Goal: Navigation & Orientation: Find specific page/section

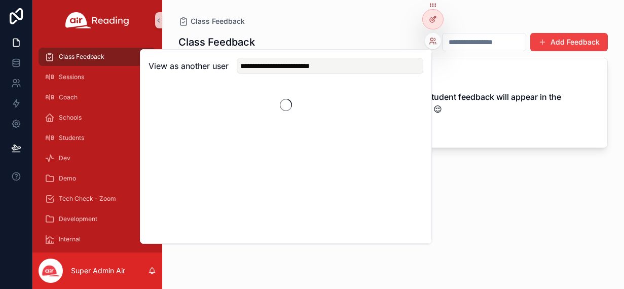
type input "**********"
click at [407, 102] on button "Select" at bounding box center [410, 103] width 26 height 15
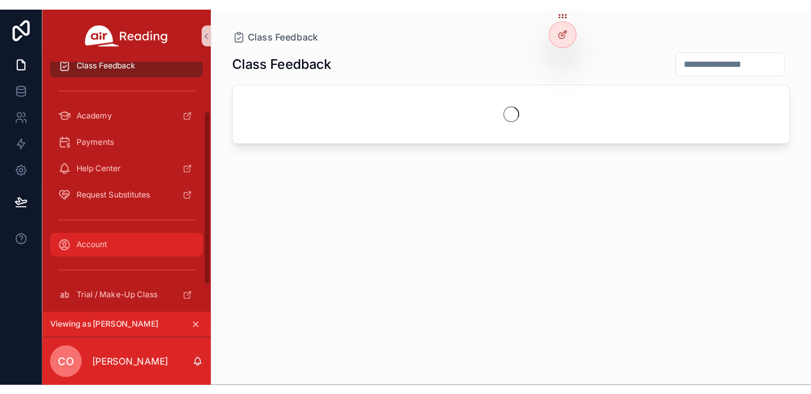
scroll to position [84, 0]
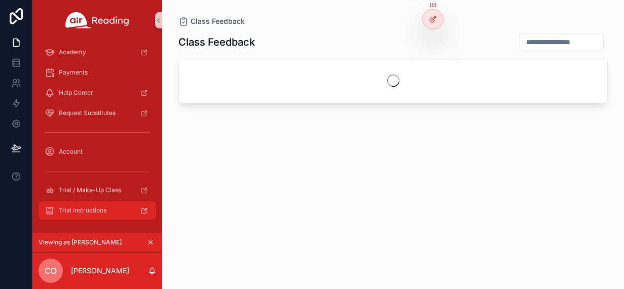
click at [115, 211] on div "Trial Instructions" at bounding box center [97, 210] width 105 height 16
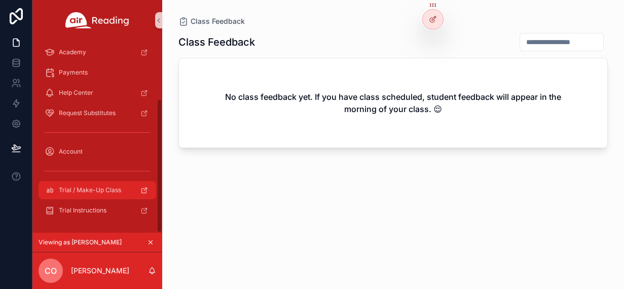
click at [87, 189] on span "Trial / Make-Up Class" at bounding box center [90, 190] width 62 height 8
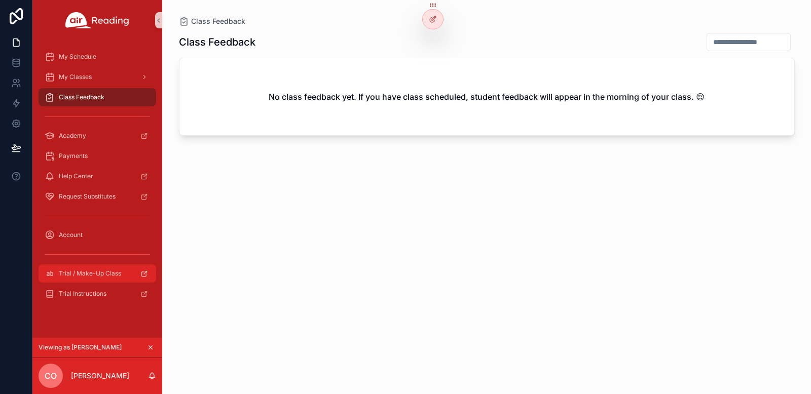
scroll to position [0, 0]
click at [144, 272] on icon "scrollable content" at bounding box center [144, 274] width 8 height 8
click at [145, 273] on icon "scrollable content" at bounding box center [144, 274] width 8 height 8
click at [432, 41] on icon at bounding box center [433, 41] width 8 height 8
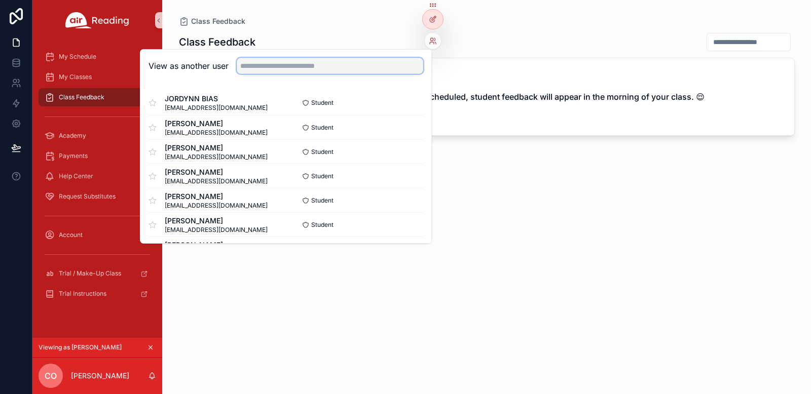
click at [306, 68] on input "text" at bounding box center [330, 66] width 187 height 16
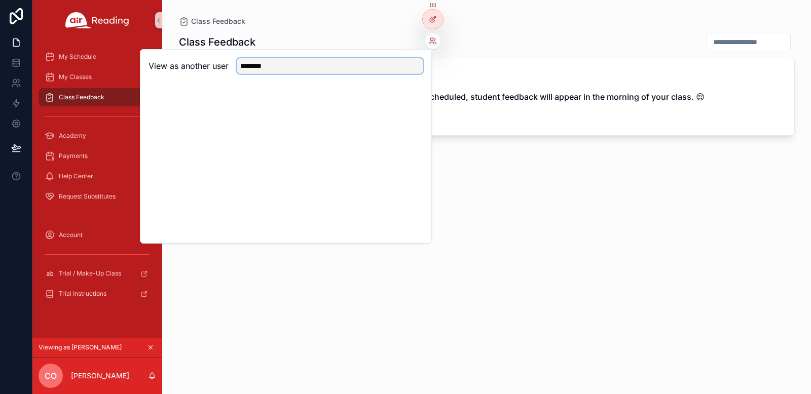
drag, startPoint x: 312, startPoint y: 69, endPoint x: 238, endPoint y: 67, distance: 73.5
click at [238, 67] on input "********" at bounding box center [330, 66] width 187 height 16
drag, startPoint x: 324, startPoint y: 65, endPoint x: 207, endPoint y: 63, distance: 117.1
click at [207, 63] on div "View as another user ********" at bounding box center [286, 66] width 275 height 16
paste input "**********"
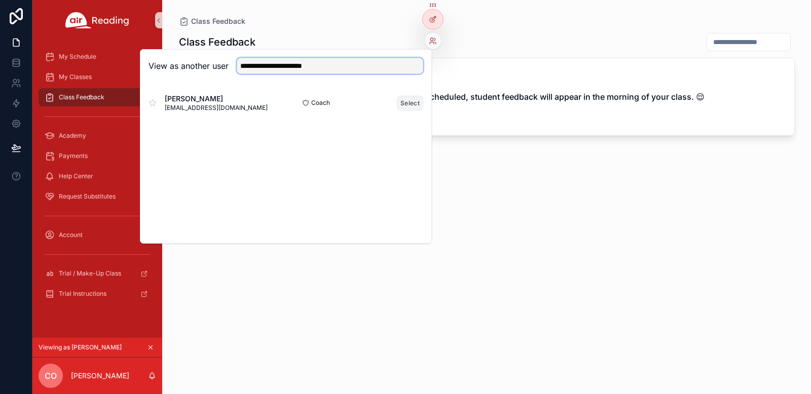
type input "**********"
click at [411, 102] on button "Select" at bounding box center [410, 103] width 26 height 15
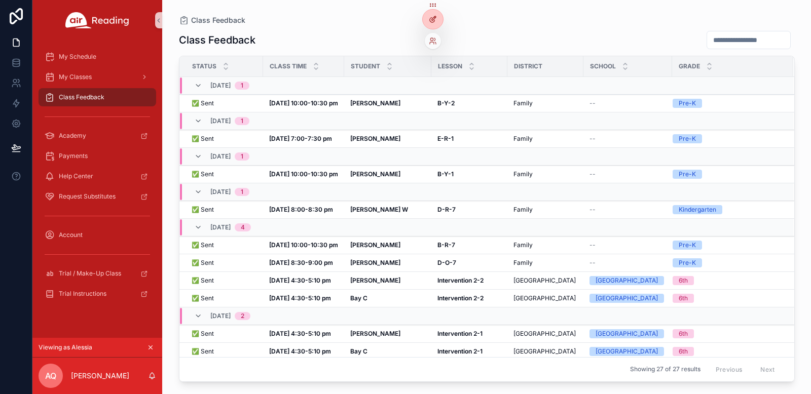
click at [435, 22] on icon at bounding box center [433, 19] width 8 height 8
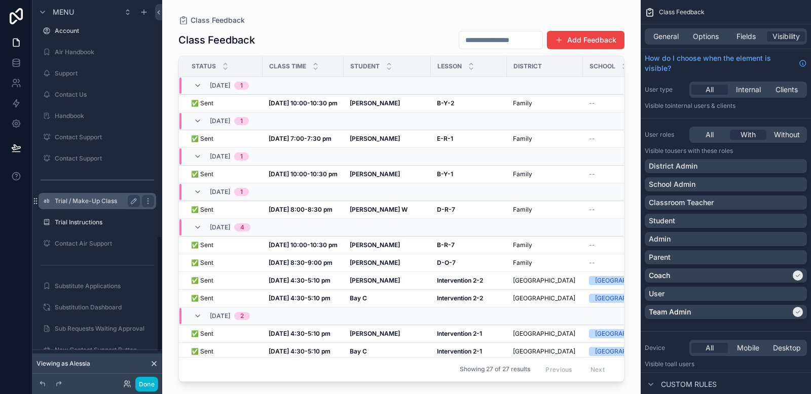
scroll to position [770, 0]
click at [82, 226] on label "Trial Instructions" at bounding box center [95, 225] width 81 height 8
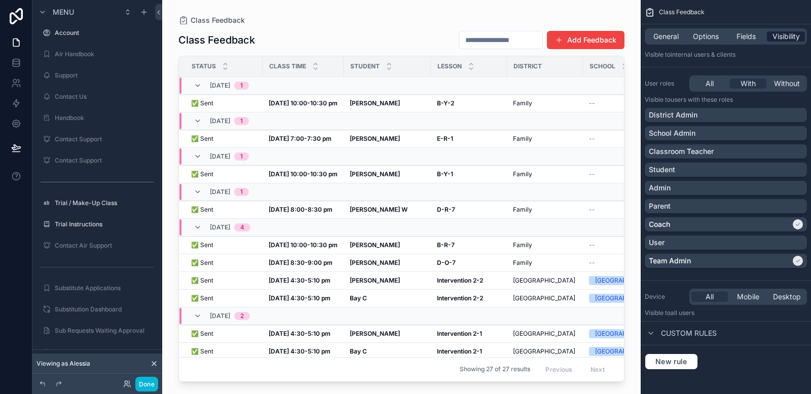
click at [790, 37] on span "Visibility" at bounding box center [786, 36] width 27 height 10
click at [650, 333] on icon "scrollable content" at bounding box center [651, 333] width 8 height 8
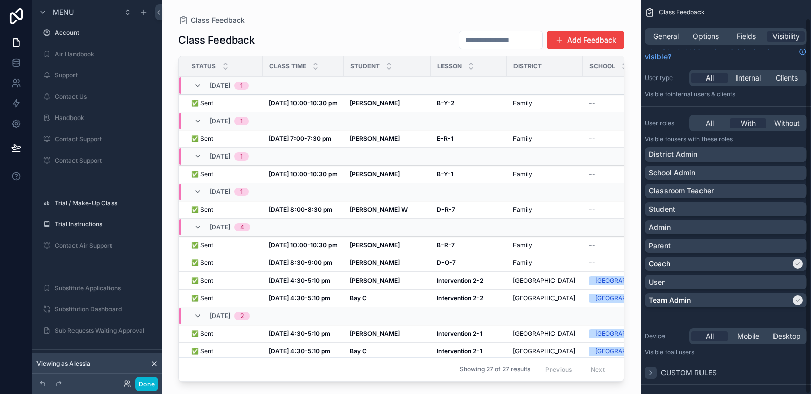
scroll to position [19, 0]
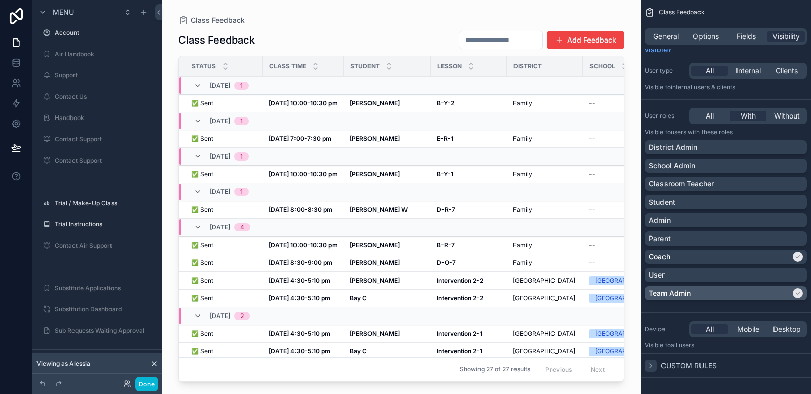
click at [692, 294] on div "Team Admin" at bounding box center [720, 293] width 142 height 10
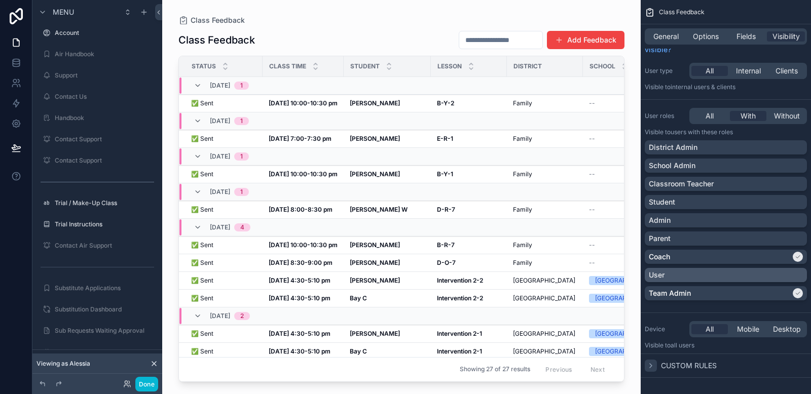
click at [717, 275] on div "User" at bounding box center [726, 275] width 154 height 10
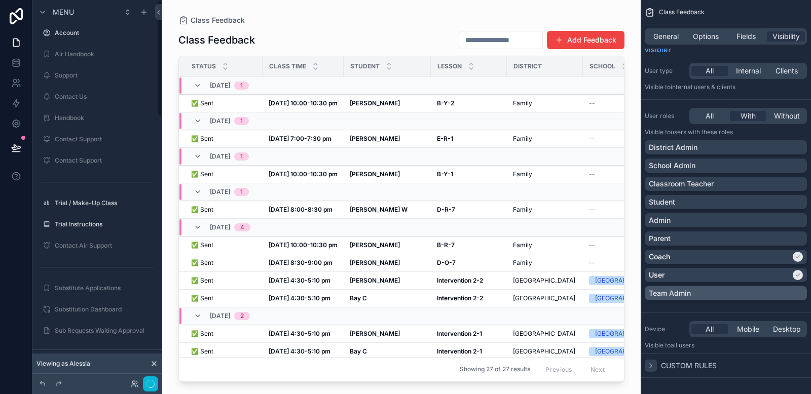
click at [712, 297] on div "Team Admin" at bounding box center [726, 293] width 154 height 10
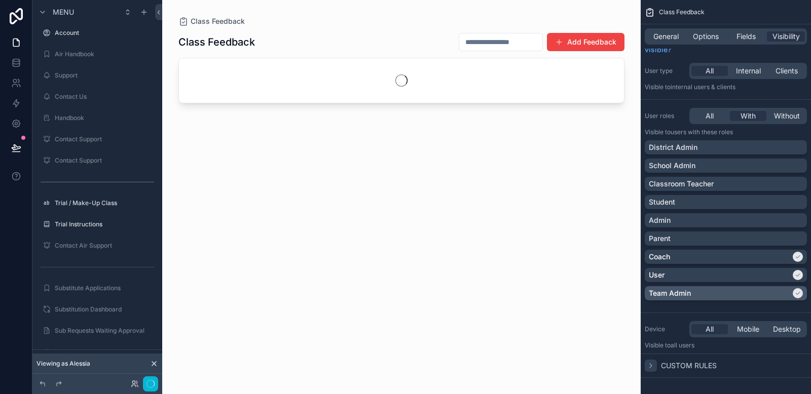
scroll to position [0, 0]
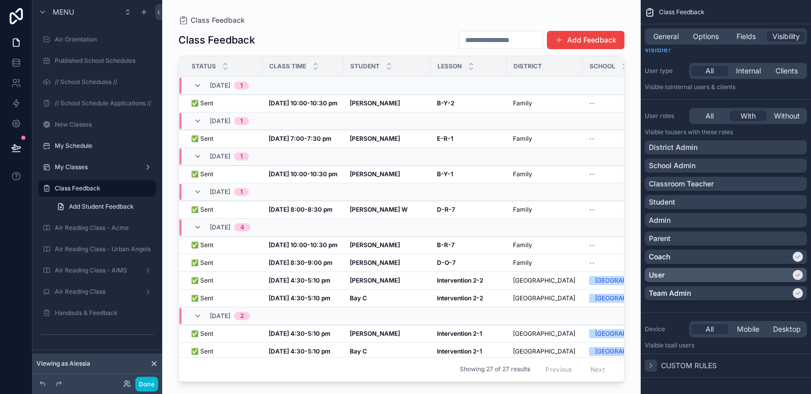
click at [799, 275] on icon "scrollable content" at bounding box center [798, 275] width 6 height 6
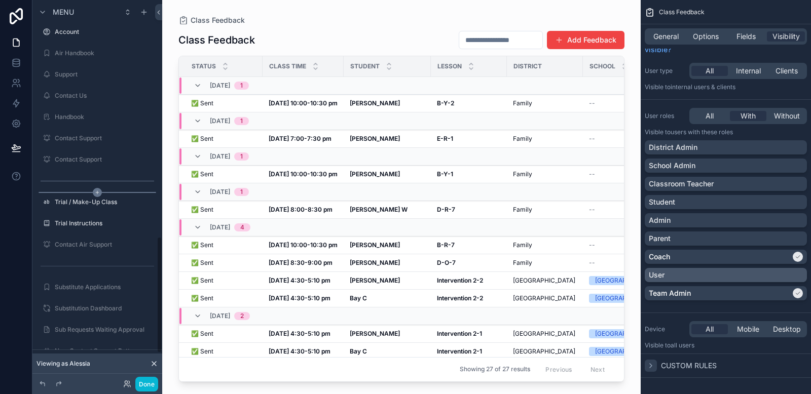
scroll to position [768, 0]
click at [71, 207] on label "Trial / Make-Up Class" at bounding box center [95, 205] width 81 height 8
click at [92, 204] on label "Trial / Make-Up Class" at bounding box center [95, 205] width 81 height 8
click at [132, 204] on icon "scrollable content" at bounding box center [134, 205] width 8 height 8
click at [99, 205] on input "**********" at bounding box center [89, 205] width 69 height 12
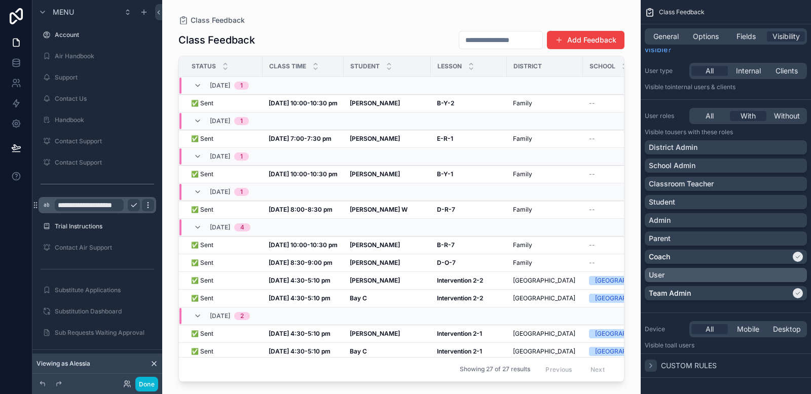
click at [150, 205] on icon "scrollable content" at bounding box center [148, 205] width 8 height 8
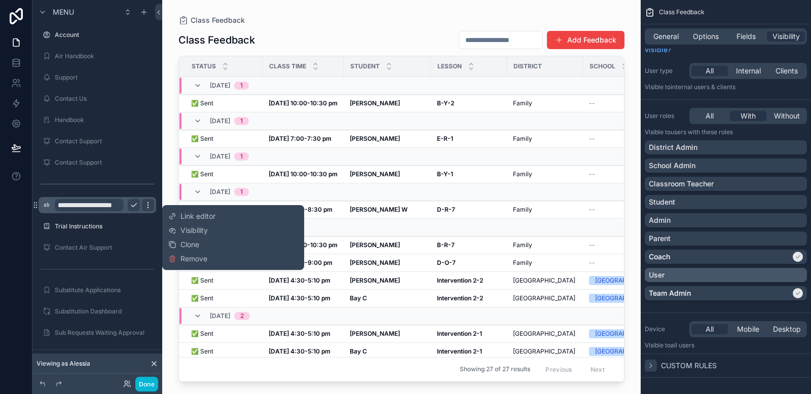
click at [150, 205] on icon "scrollable content" at bounding box center [148, 205] width 8 height 8
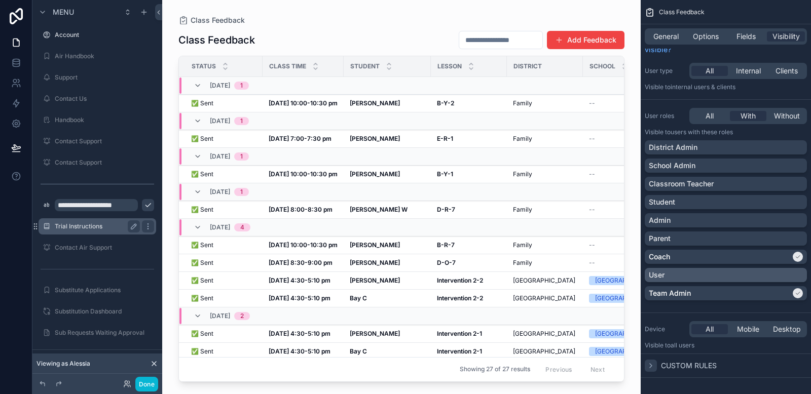
click at [87, 228] on label "Trial Instructions" at bounding box center [95, 227] width 81 height 8
click at [88, 227] on label "Trial Instructions" at bounding box center [95, 227] width 81 height 8
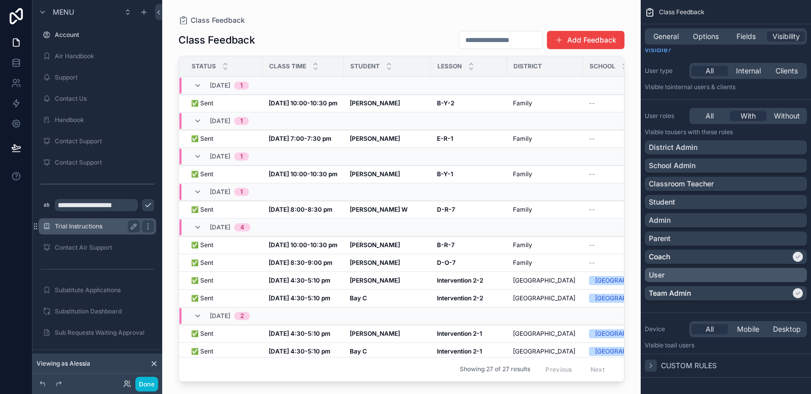
click at [88, 227] on label "Trial Instructions" at bounding box center [95, 227] width 81 height 8
click at [47, 227] on icon "scrollable content" at bounding box center [47, 227] width 8 height 8
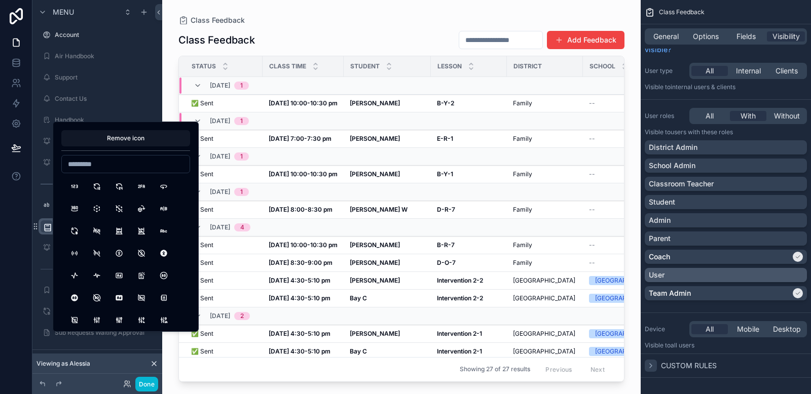
click at [46, 226] on icon "scrollable content" at bounding box center [48, 228] width 10 height 10
click at [409, 35] on div "scrollable content" at bounding box center [401, 191] width 479 height 382
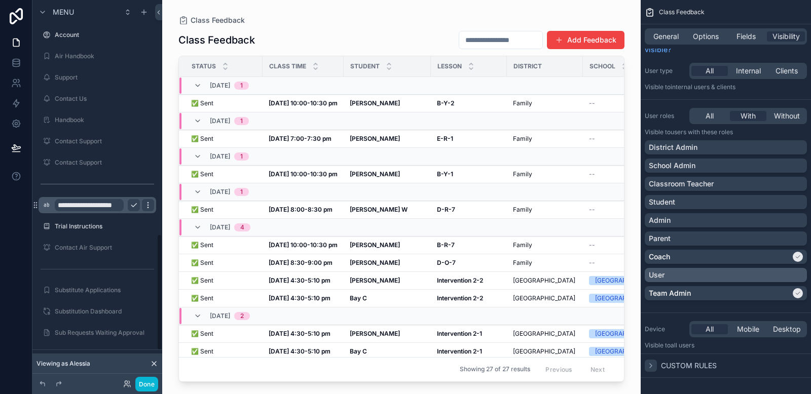
click at [149, 205] on icon "scrollable content" at bounding box center [148, 205] width 8 height 8
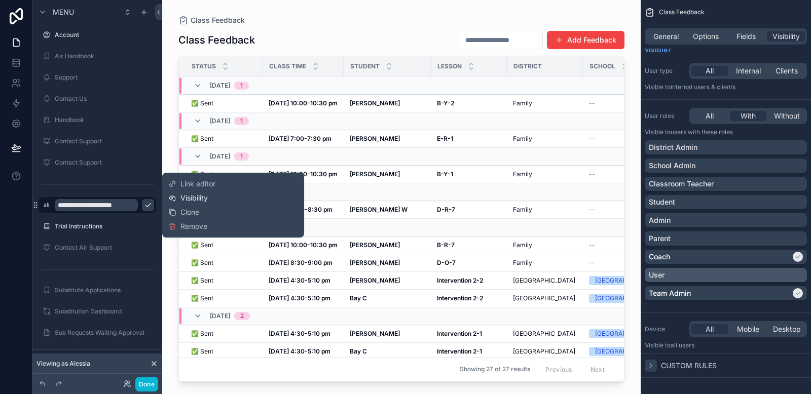
click at [206, 200] on span "Visibility" at bounding box center [193, 198] width 27 height 10
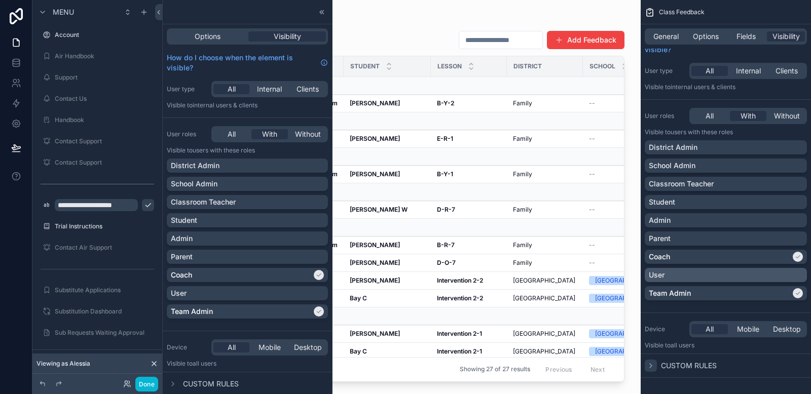
scroll to position [2, 0]
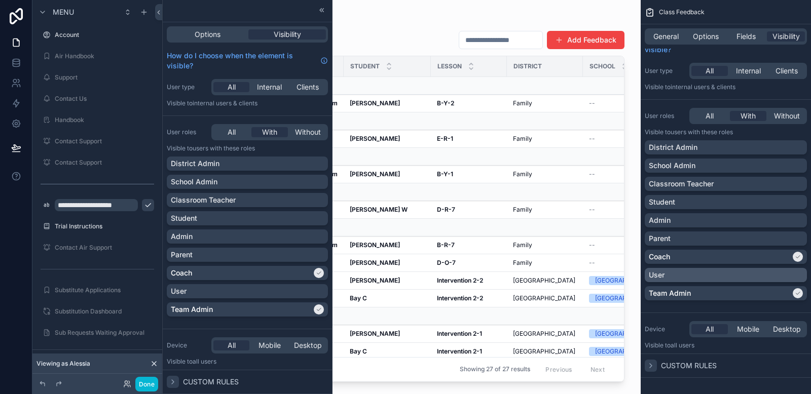
click at [175, 378] on icon at bounding box center [173, 382] width 8 height 8
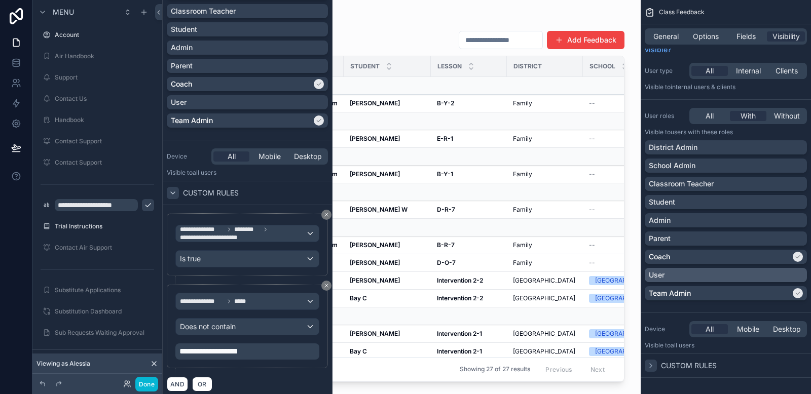
scroll to position [190, 0]
click at [76, 228] on label "Trial Instructions" at bounding box center [95, 227] width 81 height 8
click at [61, 226] on label "Trial Instructions" at bounding box center [95, 227] width 81 height 8
click at [576, 13] on div "Class Feedback Class Feedback Add Feedback Status Class Time Student Lesson Dis…" at bounding box center [401, 191] width 479 height 382
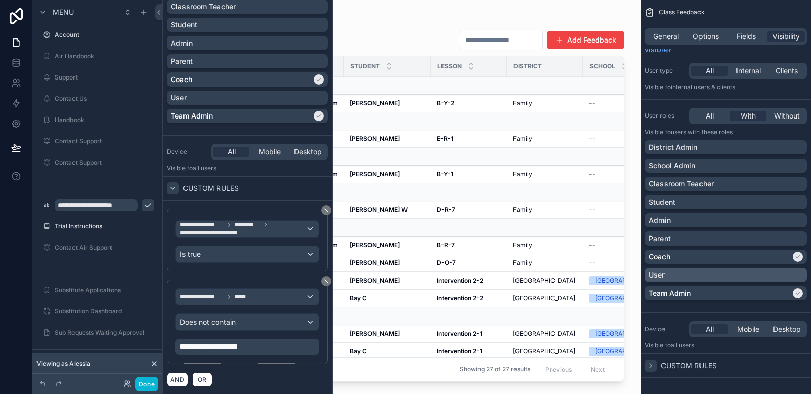
scroll to position [196, 0]
click at [155, 361] on icon at bounding box center [154, 364] width 8 height 8
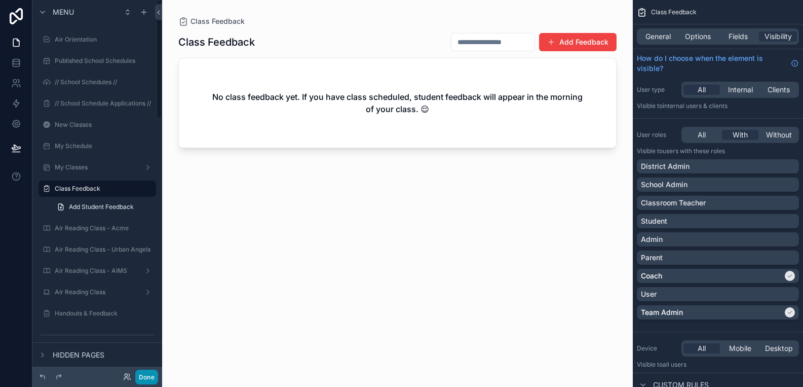
click at [149, 377] on button "Done" at bounding box center [146, 377] width 23 height 15
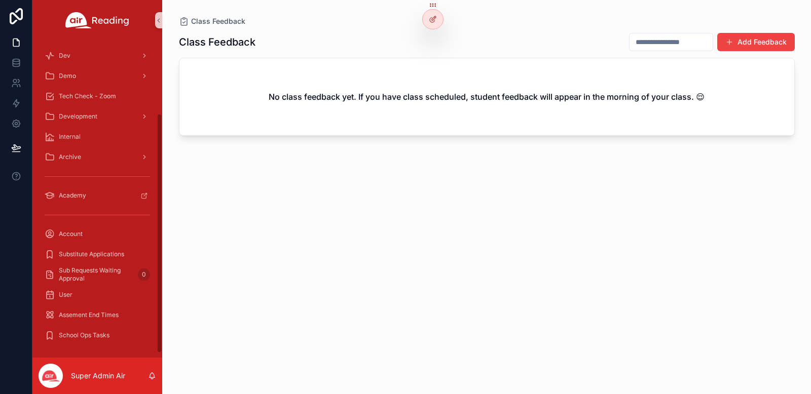
scroll to position [96, 0]
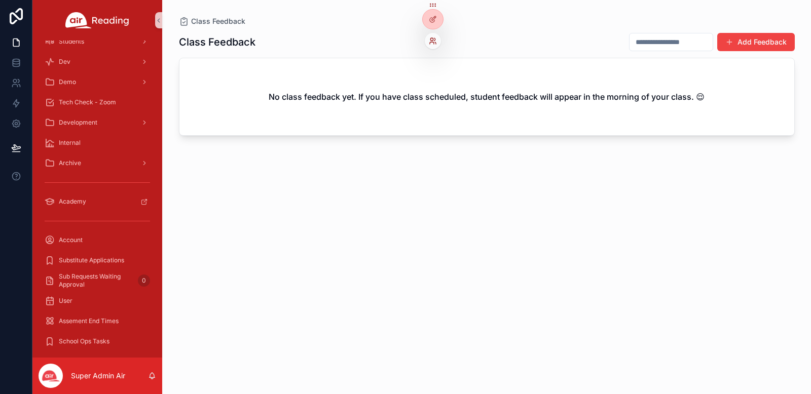
click at [432, 44] on icon at bounding box center [433, 41] width 8 height 8
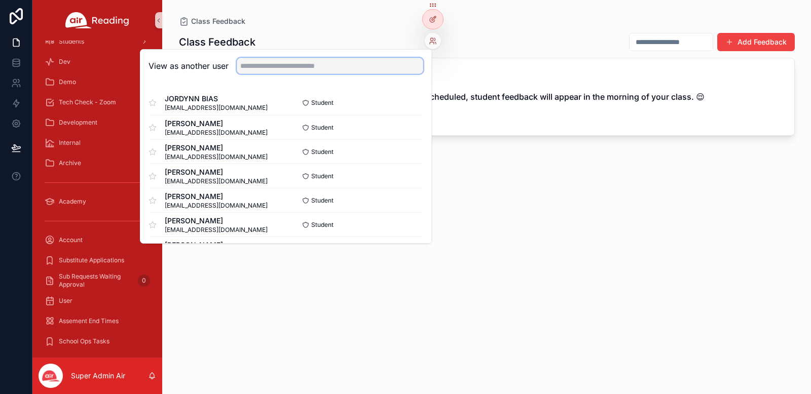
click at [326, 70] on input "text" at bounding box center [330, 66] width 187 height 16
paste input "**********"
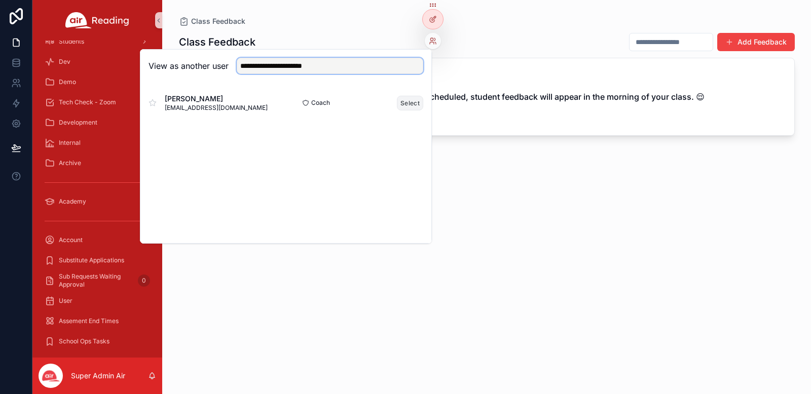
type input "**********"
click at [413, 105] on button "Select" at bounding box center [410, 103] width 26 height 15
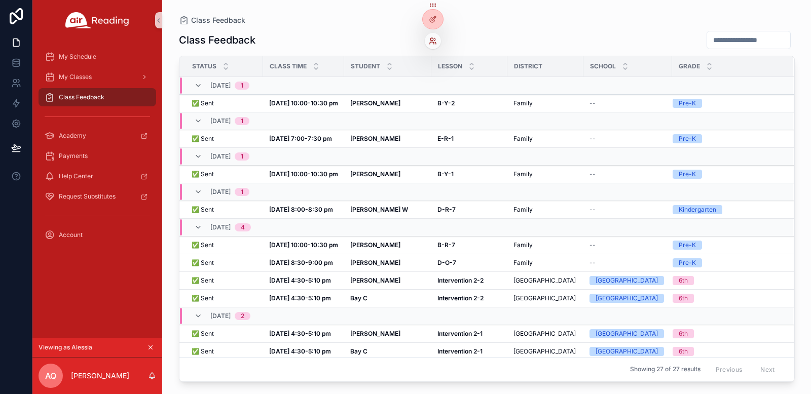
click at [435, 41] on icon at bounding box center [433, 41] width 8 height 8
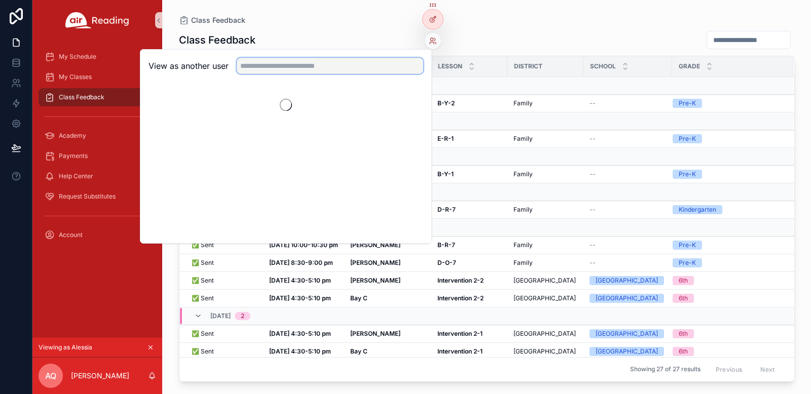
click at [310, 64] on input "text" at bounding box center [330, 66] width 187 height 16
paste input "**********"
type input "**********"
click at [416, 105] on button "Select" at bounding box center [410, 103] width 26 height 15
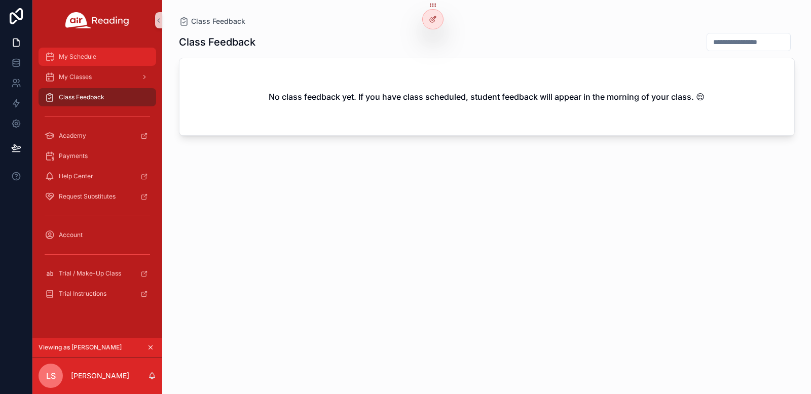
click at [98, 58] on div "My Schedule" at bounding box center [97, 57] width 105 height 16
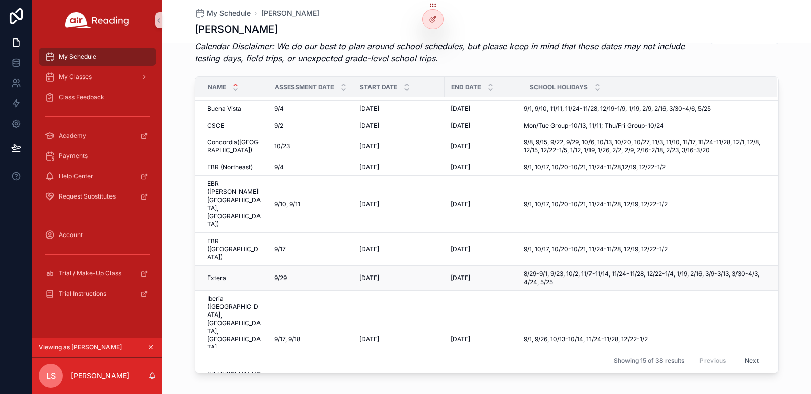
scroll to position [617, 0]
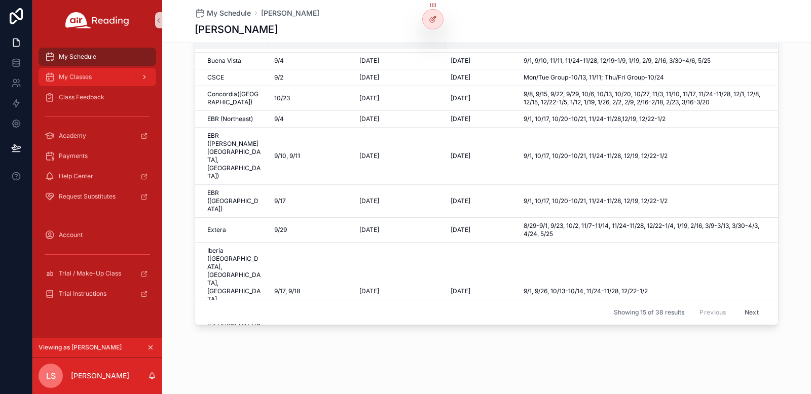
click at [70, 76] on span "My Classes" at bounding box center [75, 77] width 33 height 8
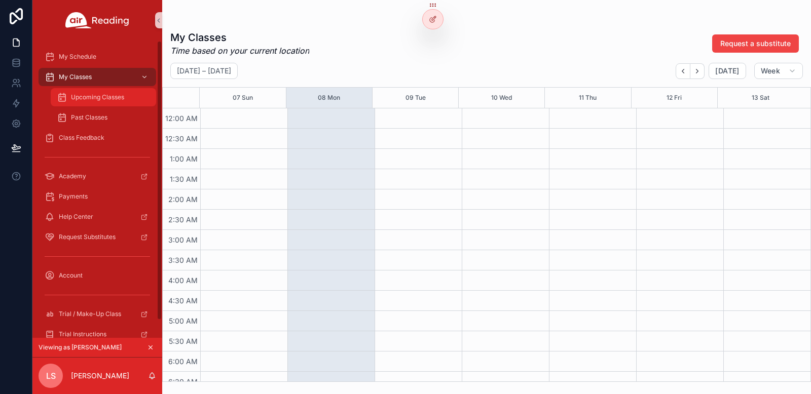
click at [111, 100] on span "Upcoming Classes" at bounding box center [97, 97] width 53 height 8
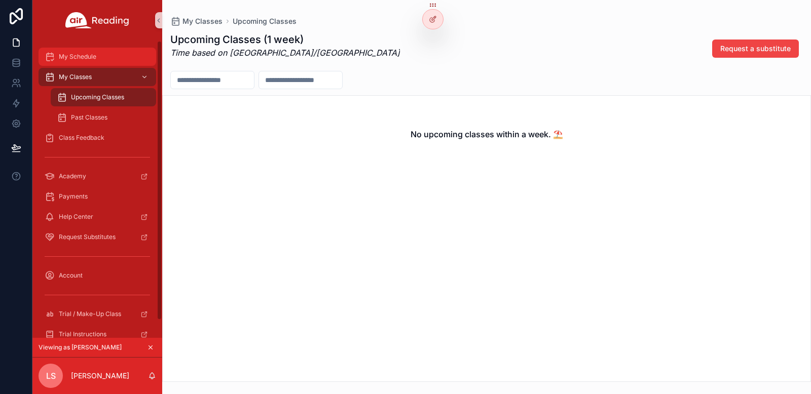
click at [86, 58] on span "My Schedule" at bounding box center [78, 57] width 38 height 8
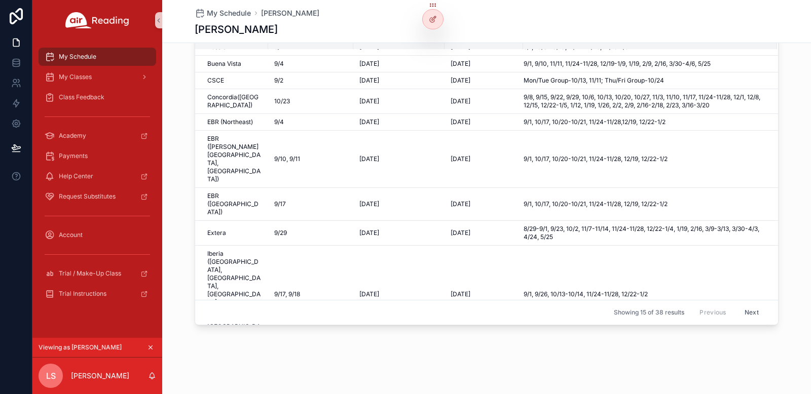
scroll to position [113, 0]
